Goal: Find specific page/section: Find specific page/section

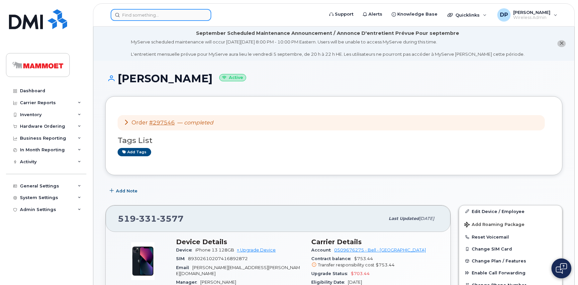
click at [133, 12] on input at bounding box center [161, 15] width 101 height 12
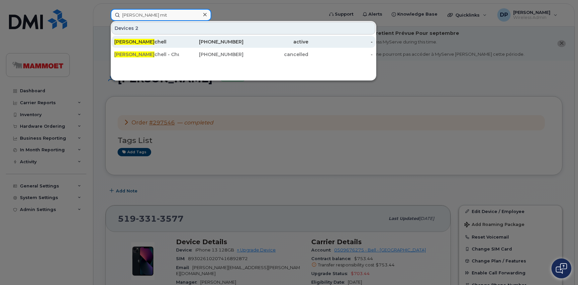
type input "ryan mit"
click at [158, 42] on div "Ryan Mit chell" at bounding box center [146, 42] width 65 height 7
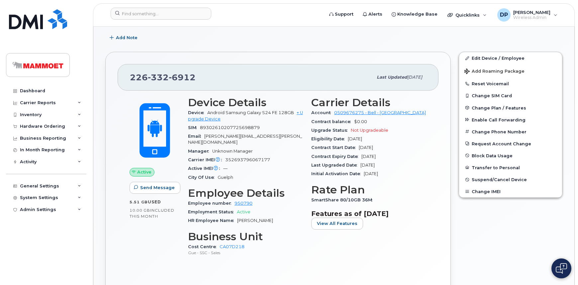
scroll to position [151, 0]
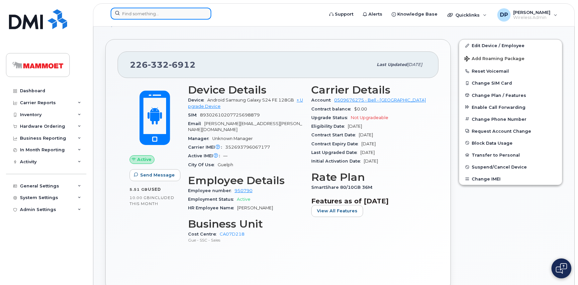
click at [148, 13] on input at bounding box center [161, 14] width 101 height 12
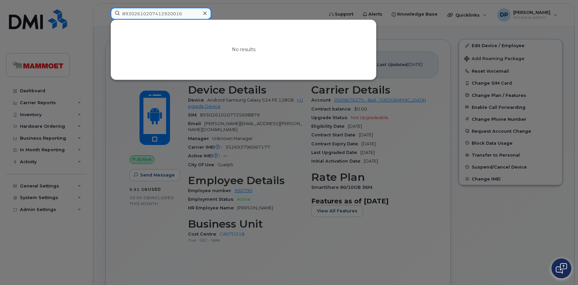
type input "89302610207412920016"
